Goal: Communication & Community: Answer question/provide support

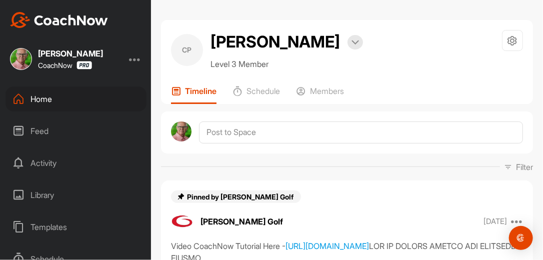
scroll to position [1256, 0]
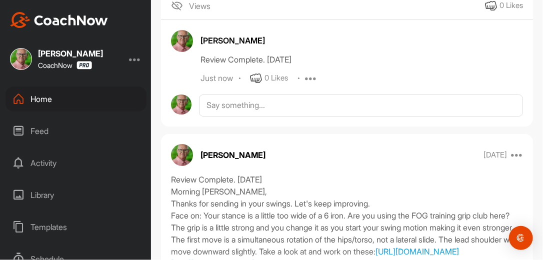
click at [40, 129] on div "Feed" at bounding box center [75, 130] width 141 height 25
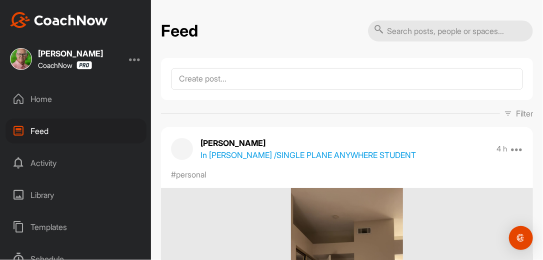
click at [37, 97] on div "Home" at bounding box center [75, 98] width 141 height 25
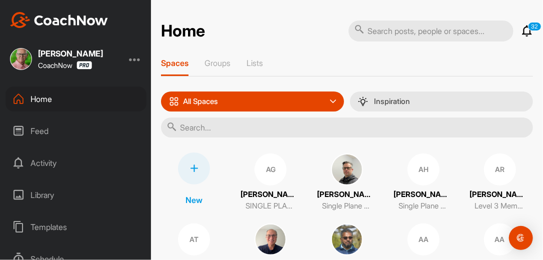
click at [43, 130] on div "Feed" at bounding box center [75, 130] width 141 height 25
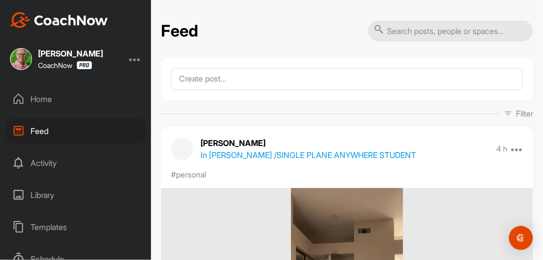
click at [504, 111] on icon at bounding box center [508, 113] width 8 height 8
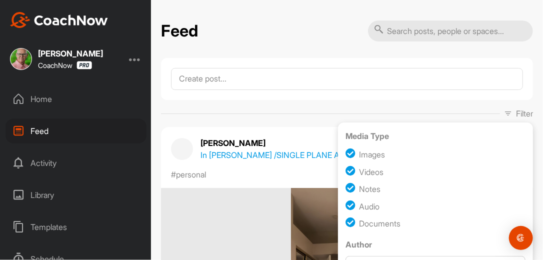
click at [345, 190] on input "checkbox" at bounding box center [351, 188] width 13 height 13
checkbox input "false"
click at [345, 205] on input "checkbox" at bounding box center [351, 205] width 13 height 13
checkbox input "false"
click at [345, 222] on input "checkbox" at bounding box center [351, 223] width 13 height 13
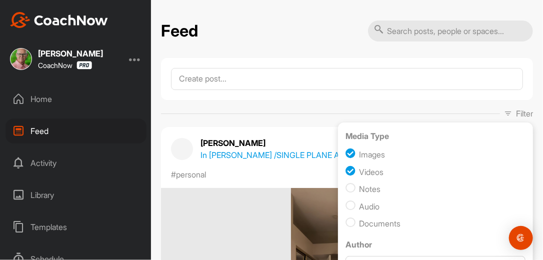
checkbox input "false"
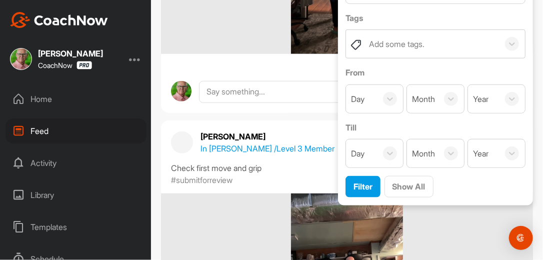
scroll to position [336, 0]
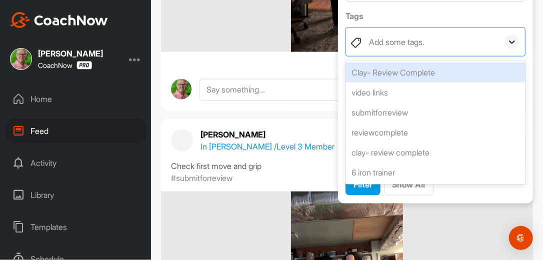
click at [507, 40] on icon at bounding box center [512, 42] width 10 height 10
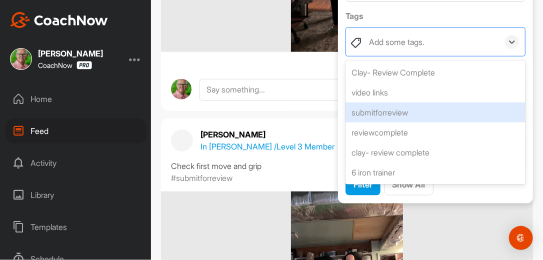
click at [386, 113] on div "submitforreview" at bounding box center [435, 112] width 180 height 20
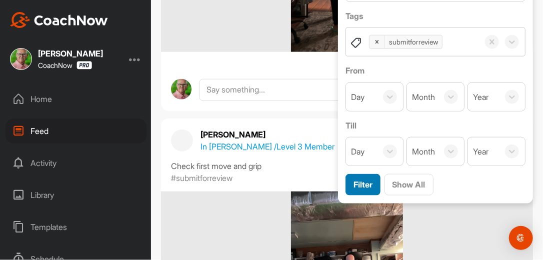
click at [358, 178] on div "Filter" at bounding box center [362, 184] width 19 height 12
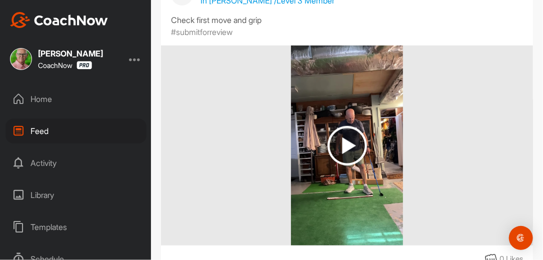
scroll to position [167, 0]
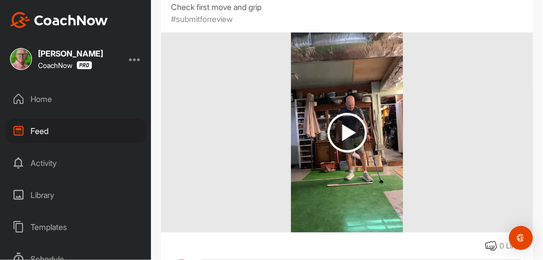
click at [482, 14] on div "Check first move and grip #submitforreview" at bounding box center [347, 13] width 372 height 24
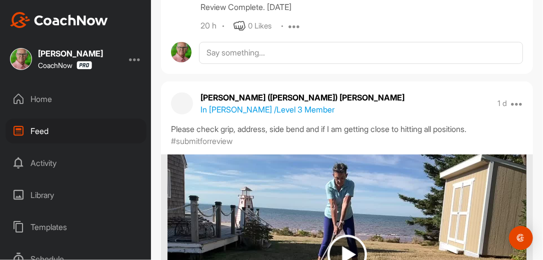
scroll to position [4404, 0]
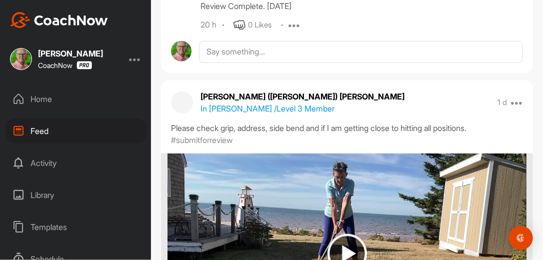
click at [43, 100] on div "Home" at bounding box center [75, 98] width 141 height 25
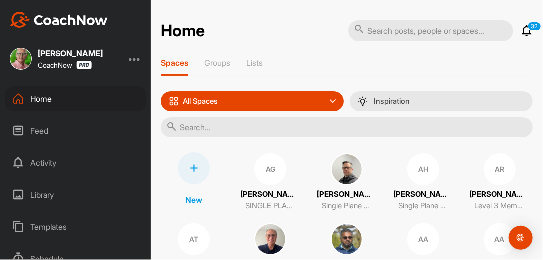
click at [521, 29] on icon at bounding box center [527, 31] width 12 height 12
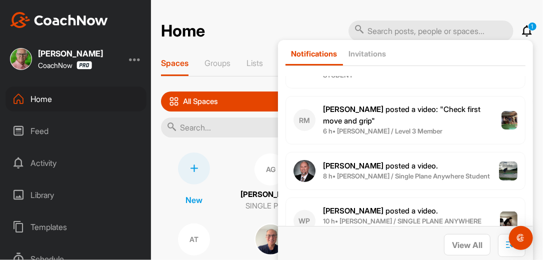
scroll to position [64, 0]
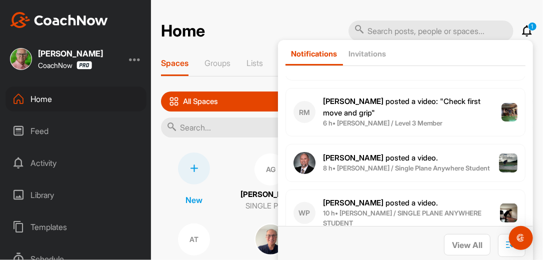
click at [389, 161] on p "[PERSON_NAME] posted a video ." at bounding box center [380, 157] width 115 height 11
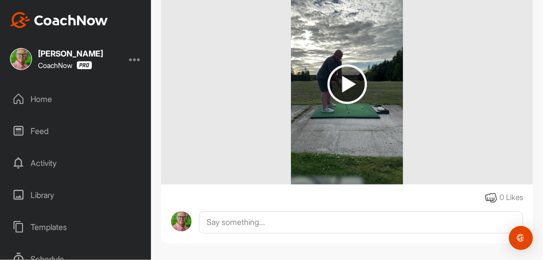
scroll to position [156, 0]
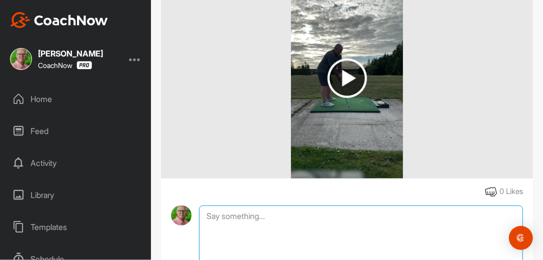
click at [299, 218] on textarea at bounding box center [361, 255] width 324 height 100
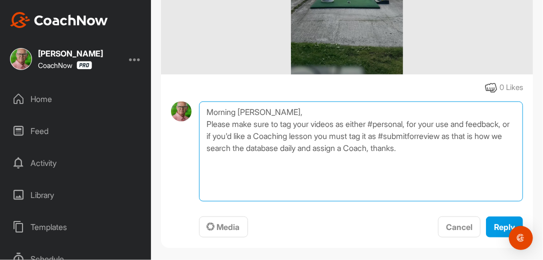
scroll to position [267, 0]
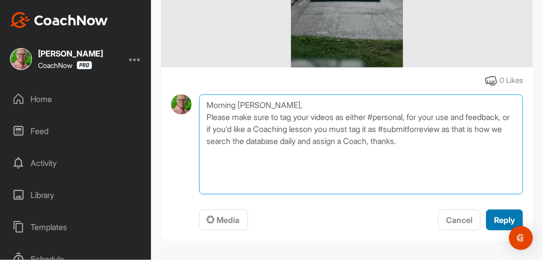
type textarea "Morning [PERSON_NAME], Please make sure to tag your videos as either #personal,…"
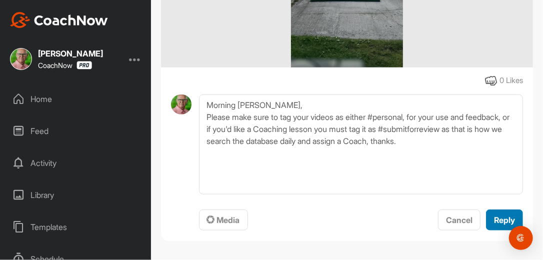
click at [494, 217] on span "Reply" at bounding box center [504, 220] width 21 height 10
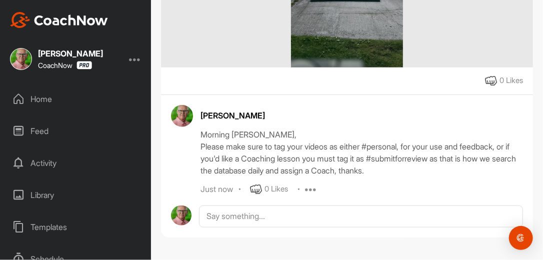
click at [404, 94] on hr at bounding box center [347, 94] width 372 height 0
click at [407, 82] on div "0 Likes" at bounding box center [347, 81] width 372 height 12
click at [400, 80] on div "0 Likes" at bounding box center [347, 81] width 372 height 12
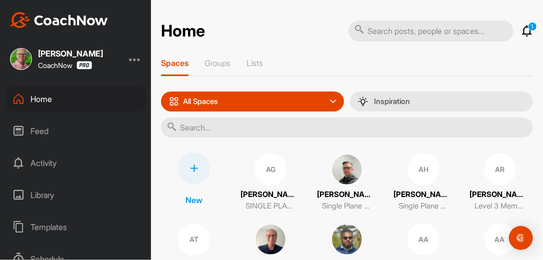
drag, startPoint x: 520, startPoint y: 24, endPoint x: 522, endPoint y: 29, distance: 5.7
click at [522, 29] on div "1 Notifications Invitations [DATE] WP [PERSON_NAME] posted a video . 4 h • [PER…" at bounding box center [440, 31] width 184 height 22
click at [522, 29] on icon at bounding box center [527, 31] width 12 height 12
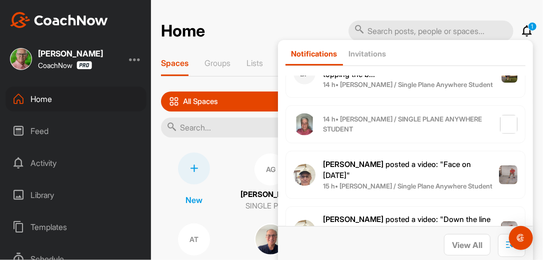
scroll to position [568, 0]
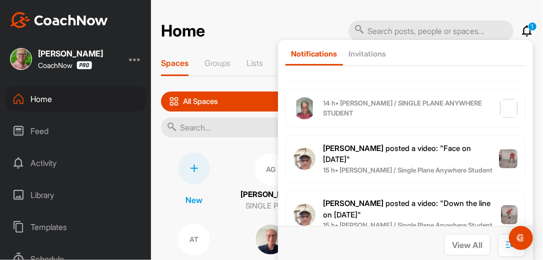
click at [386, 107] on span "14 h • [PERSON_NAME] / SINGLE PLANE ANYWHERE STUDENT" at bounding box center [411, 107] width 177 height 19
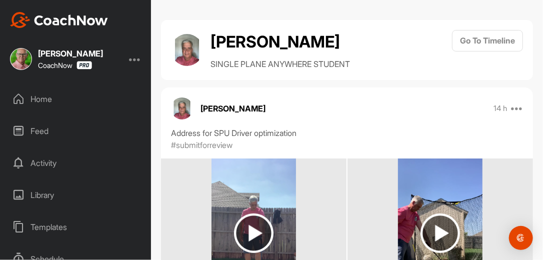
click at [398, 84] on div "[PERSON_NAME] SINGLE PLANE ANYWHERE STUDENT Go To Timeline [PERSON_NAME] 14 h R…" at bounding box center [347, 193] width 372 height 347
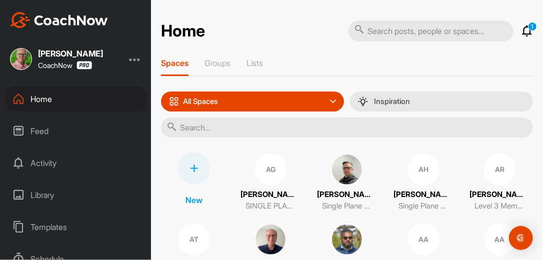
click at [521, 30] on icon at bounding box center [527, 31] width 12 height 12
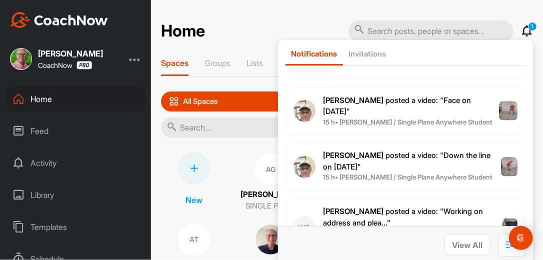
scroll to position [631, 0]
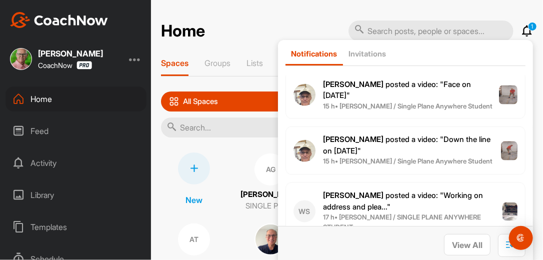
click at [246, 10] on div "Home 1 Notifications Invitations [DATE] WP [PERSON_NAME] posted a video . 4 h •…" at bounding box center [347, 130] width 392 height 260
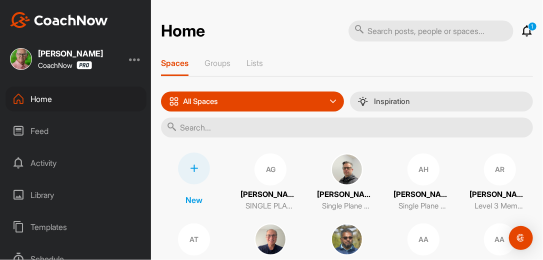
click at [43, 128] on div "Feed" at bounding box center [75, 130] width 141 height 25
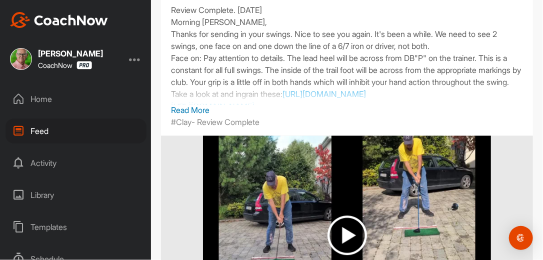
scroll to position [7654, 0]
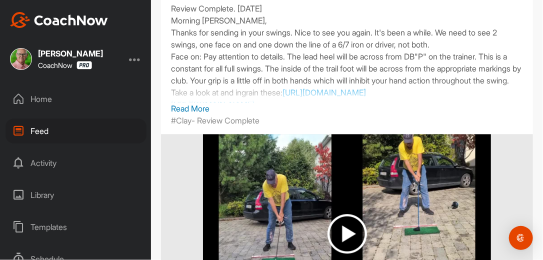
click at [346, 225] on img at bounding box center [346, 233] width 39 height 39
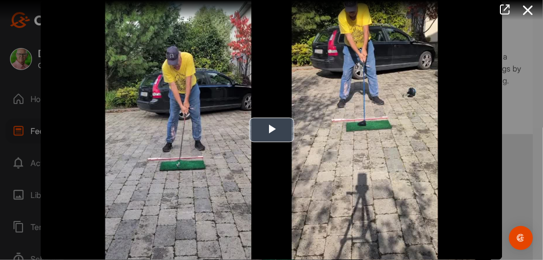
click at [271, 130] on span "Video Player" at bounding box center [271, 130] width 0 height 0
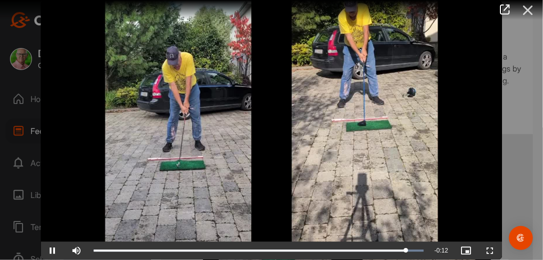
click at [526, 12] on icon at bounding box center [527, 10] width 23 height 18
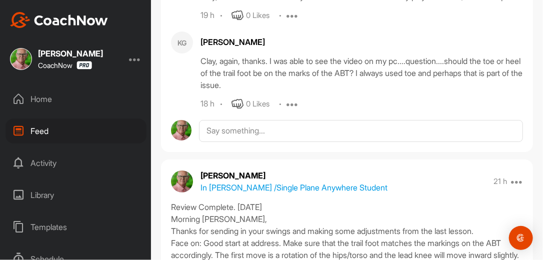
scroll to position [8149, 0]
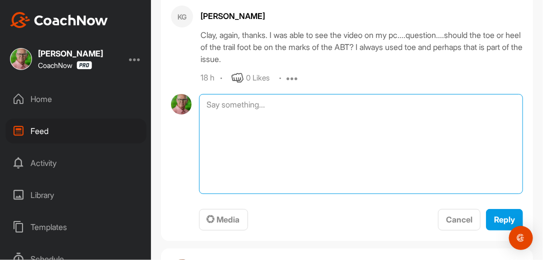
click at [281, 122] on textarea at bounding box center [361, 144] width 324 height 100
click at [276, 125] on textarea "The lead heel will be across from DB"P". If you flip the trainer over, you'll s…" at bounding box center [361, 144] width 324 height 100
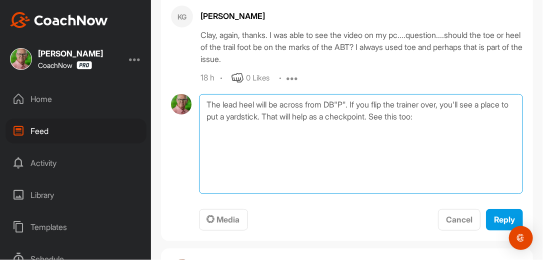
paste textarea "[URL][DOMAIN_NAME]"
type textarea "The lead heel will be across from DB"P". If you flip the trainer over, you'll s…"
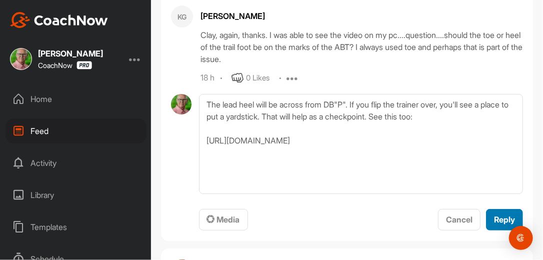
click at [494, 224] on span "Reply" at bounding box center [504, 219] width 21 height 10
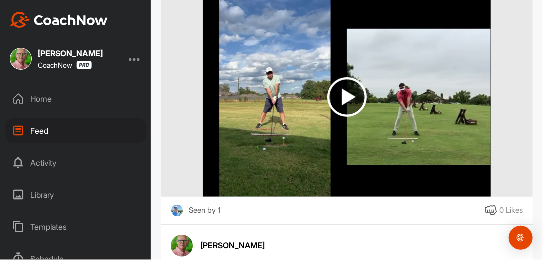
scroll to position [9619, 0]
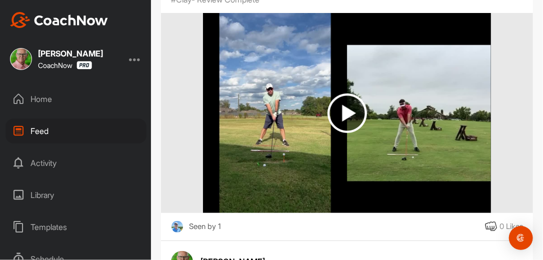
click at [48, 98] on div "Home" at bounding box center [75, 98] width 141 height 25
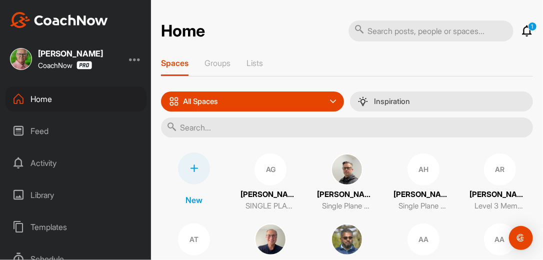
click at [192, 126] on input "text" at bounding box center [347, 127] width 372 height 20
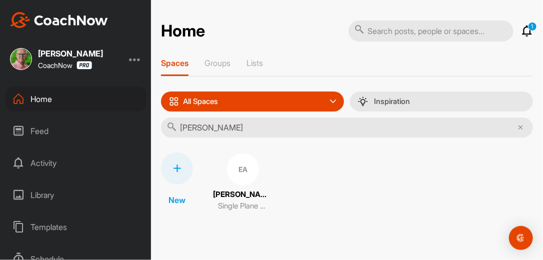
type input "[PERSON_NAME]"
click at [236, 170] on div "EA" at bounding box center [243, 169] width 32 height 32
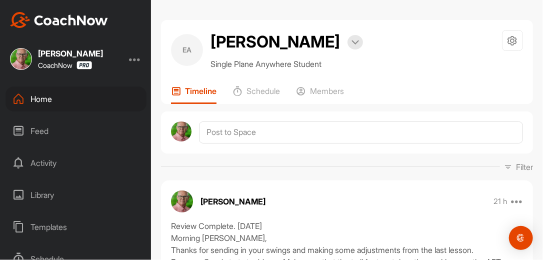
click at [307, 167] on div "Filter Media Type Images Videos Notes Audio Documents Author [PERSON_NAME] [EMA…" at bounding box center [347, 167] width 372 height 12
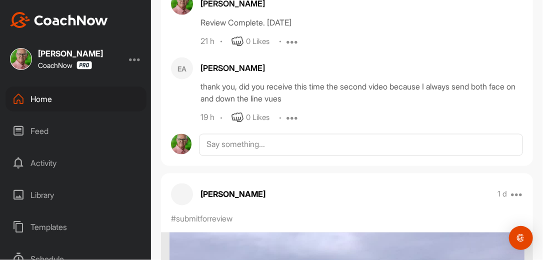
scroll to position [576, 0]
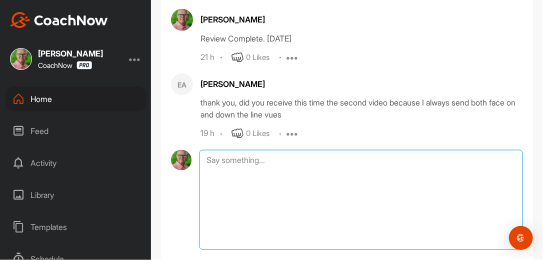
click at [307, 167] on textarea at bounding box center [361, 200] width 324 height 100
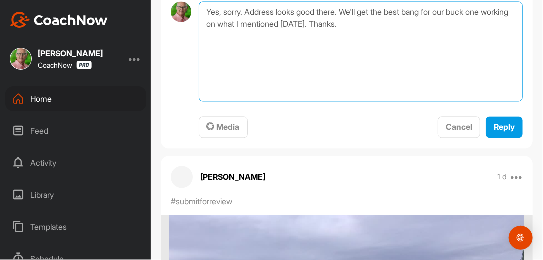
scroll to position [739, 0]
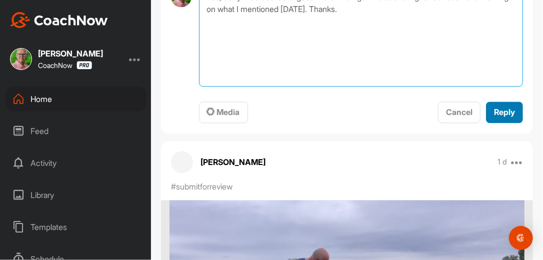
type textarea "Yes, sorry. Address looks good there. We'll get the best bang for our buck one …"
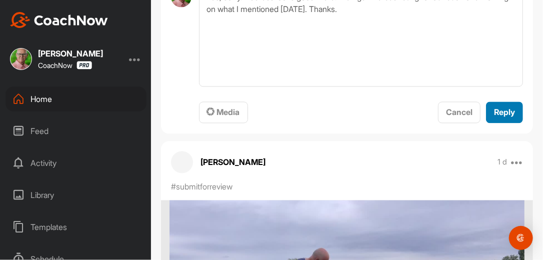
click at [500, 114] on span "Reply" at bounding box center [504, 112] width 21 height 10
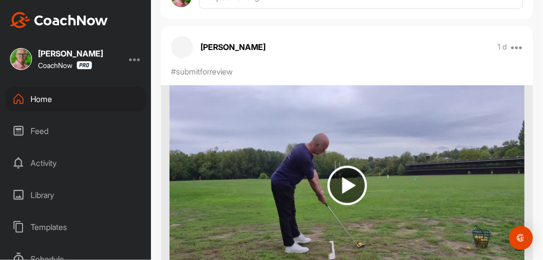
scroll to position [815, 0]
click at [44, 129] on div "Feed" at bounding box center [75, 130] width 141 height 25
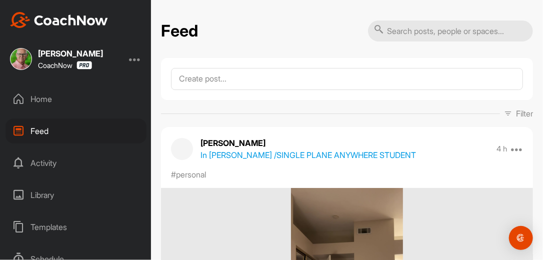
click at [385, 119] on div "Filter Media Type Images Videos Notes Audio Documents Author [PERSON_NAME] [EMA…" at bounding box center [347, 113] width 372 height 12
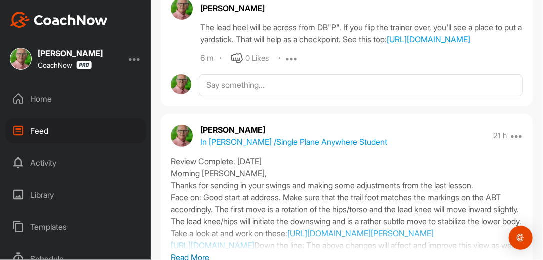
scroll to position [8214, 0]
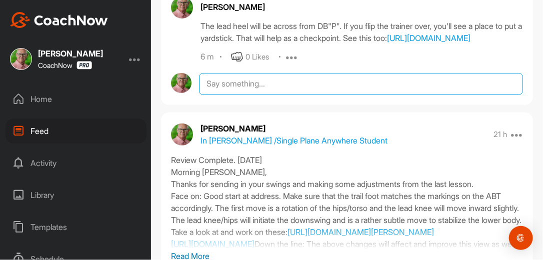
click at [352, 95] on textarea at bounding box center [361, 84] width 324 height 22
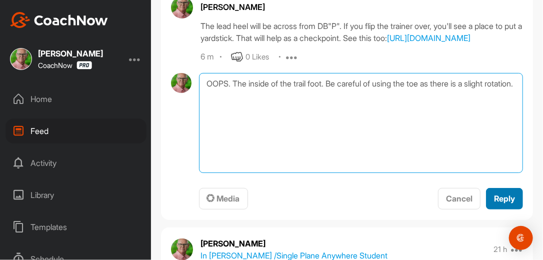
type textarea "OOPS. The inside of the trail foot. Be careful of using the toe as there is a s…"
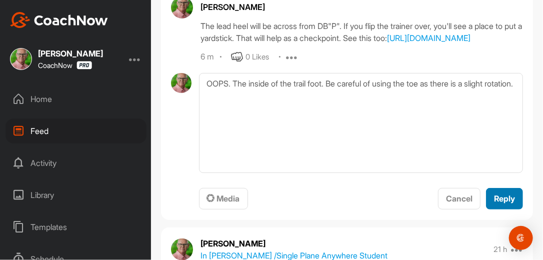
click at [494, 203] on span "Reply" at bounding box center [504, 198] width 21 height 10
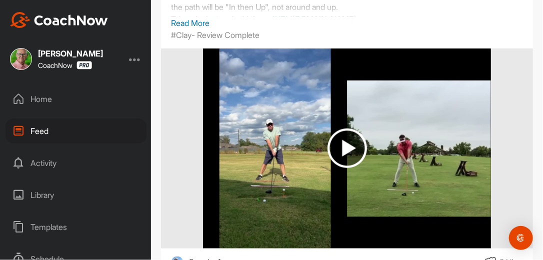
scroll to position [9780, 0]
